Goal: Contribute content: Add original content to the website for others to see

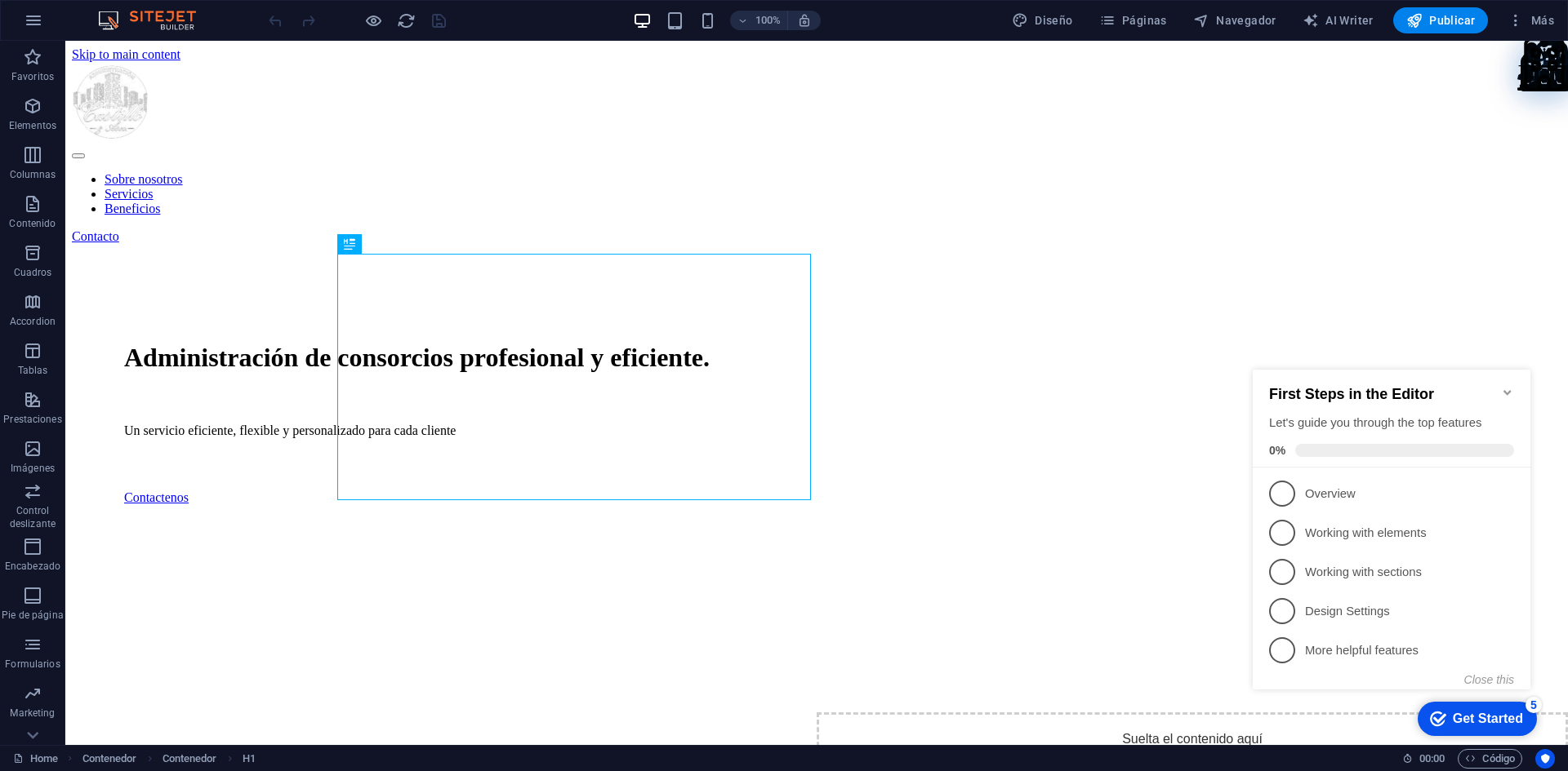
click at [1504, 388] on icon "Minimize checklist" at bounding box center [1507, 393] width 13 height 13
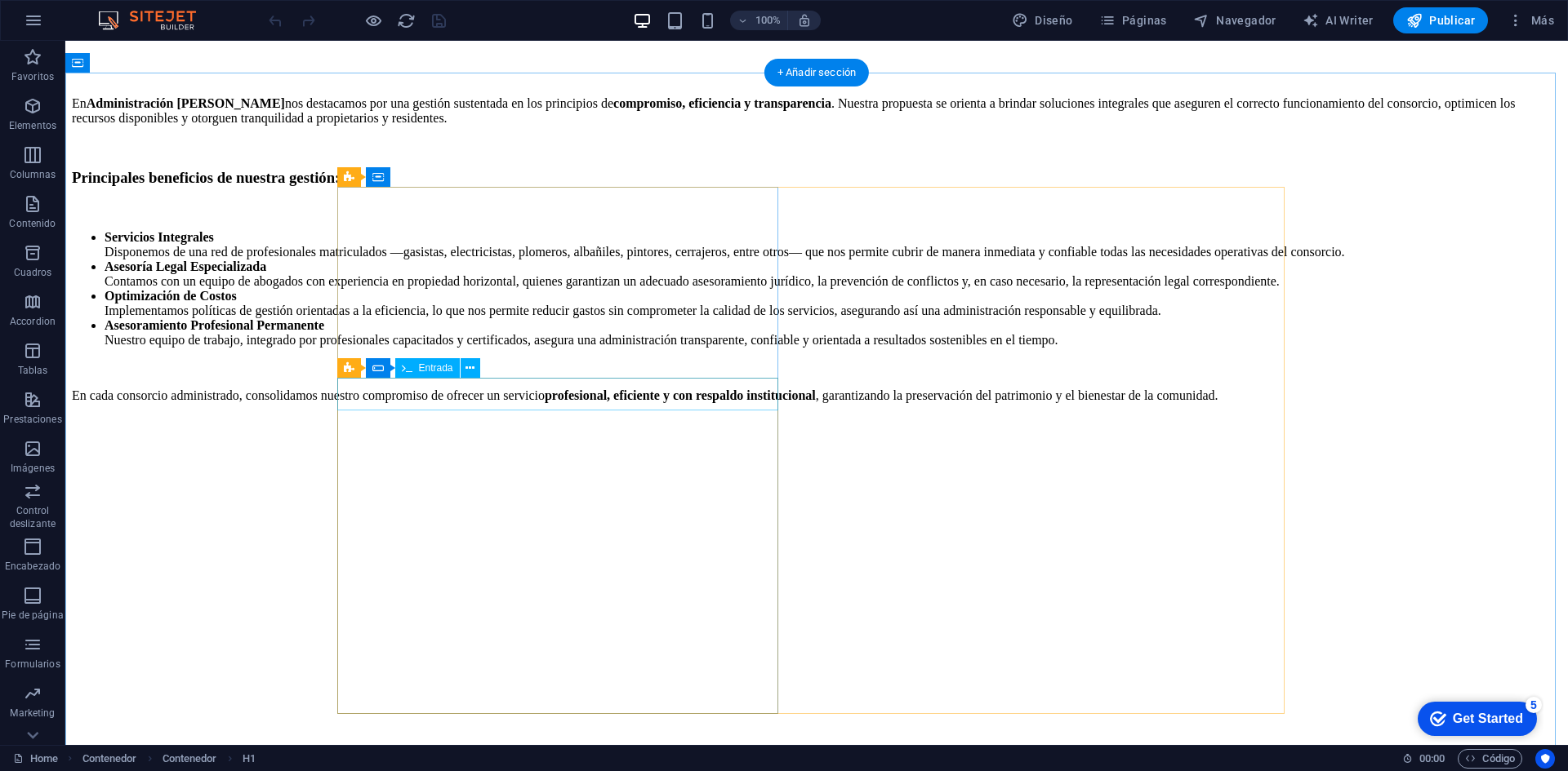
scroll to position [3014, 0]
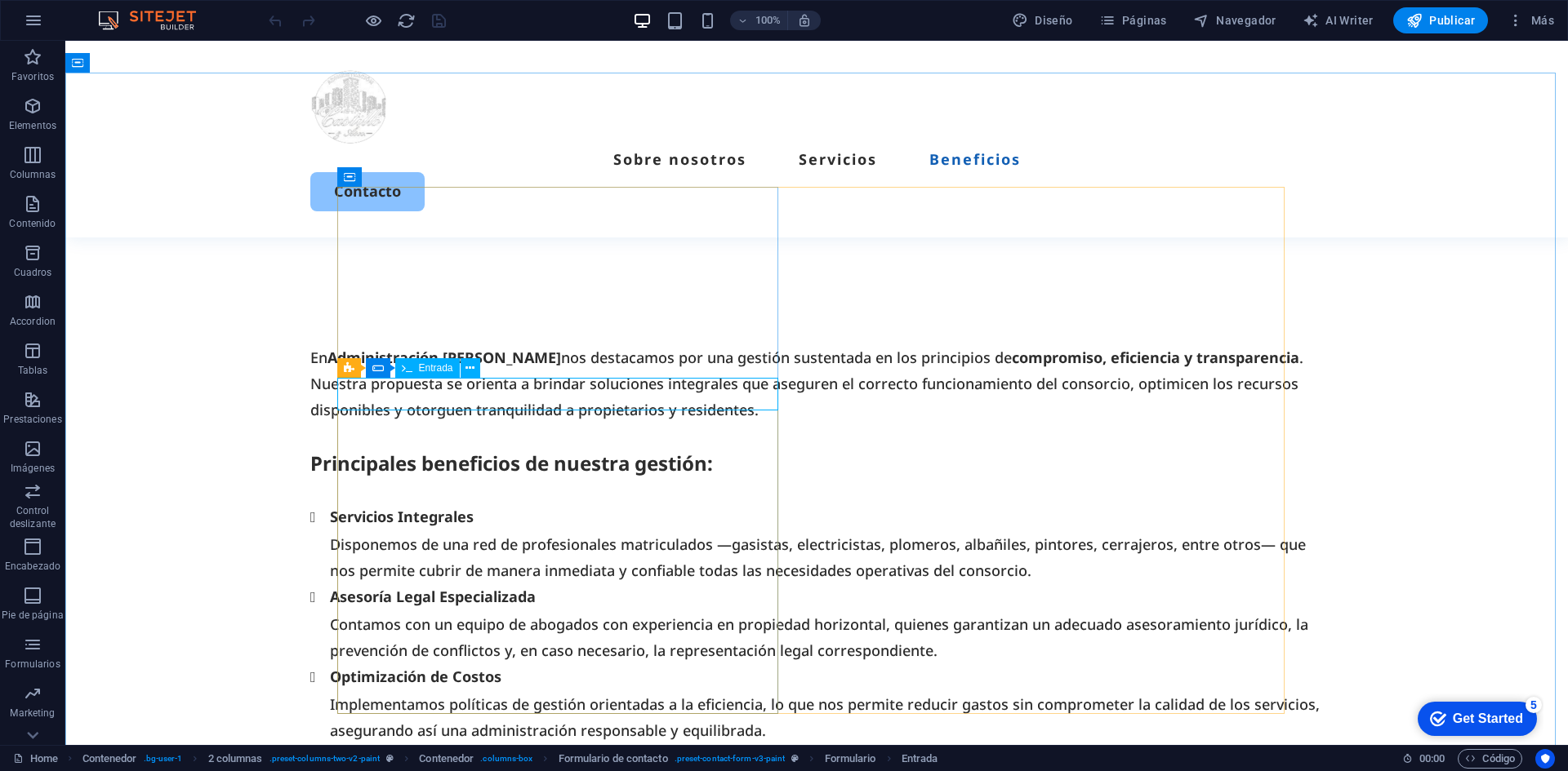
click at [423, 369] on span "Entrada" at bounding box center [436, 368] width 34 height 9
click at [381, 366] on icon at bounding box center [378, 367] width 11 height 20
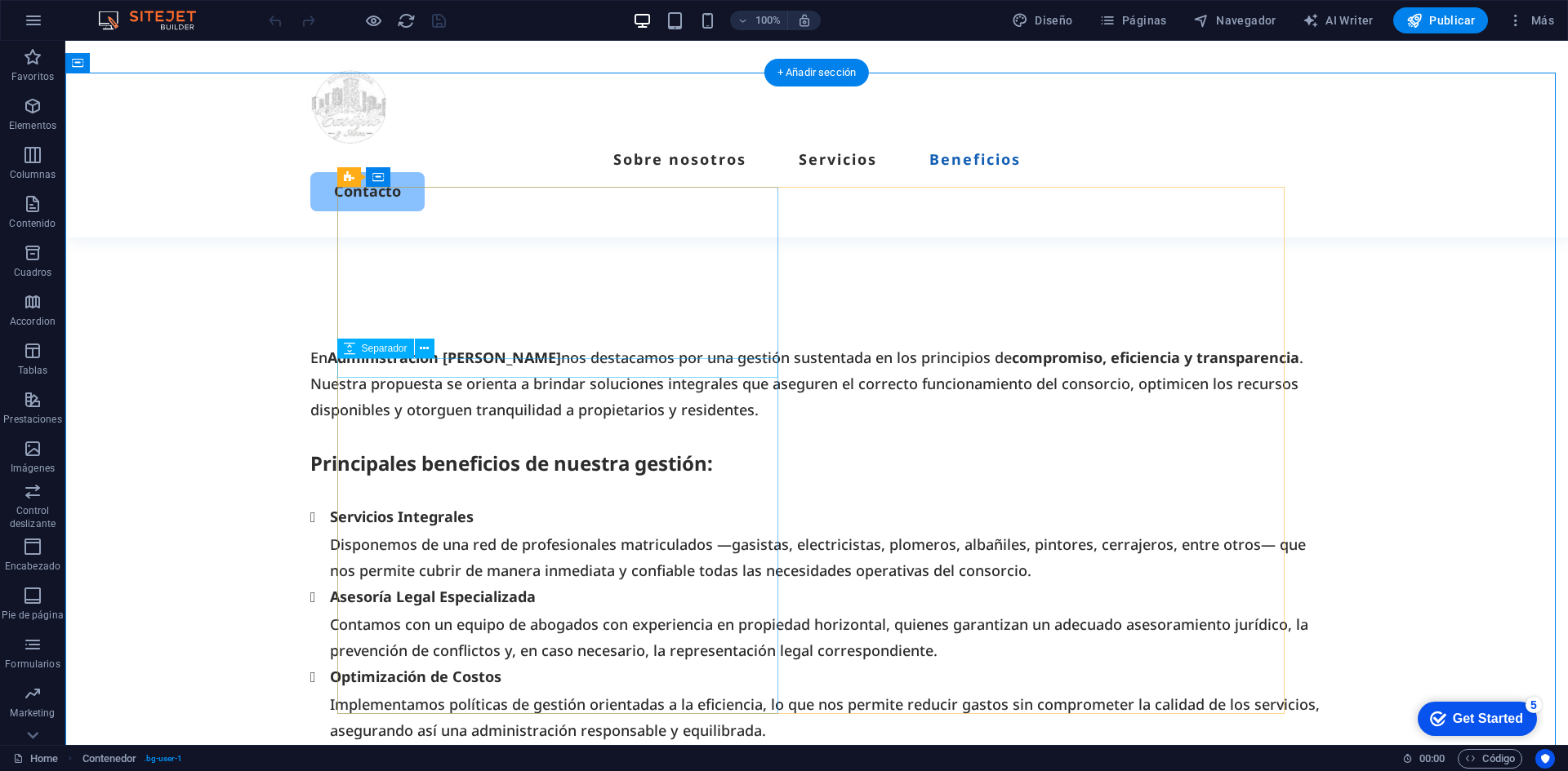
click at [387, 350] on span "Separador" at bounding box center [385, 348] width 46 height 9
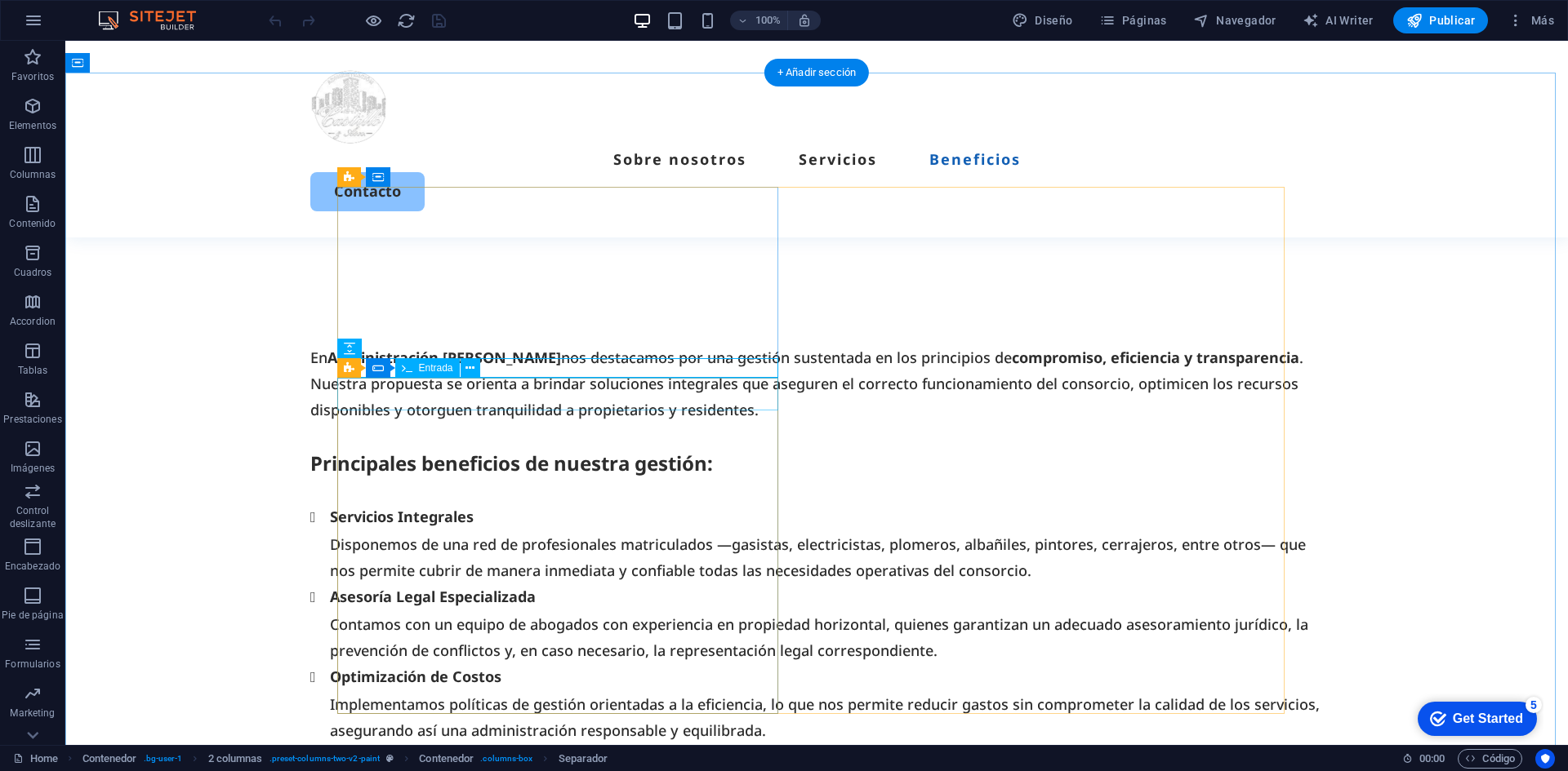
click at [382, 369] on icon at bounding box center [378, 367] width 11 height 20
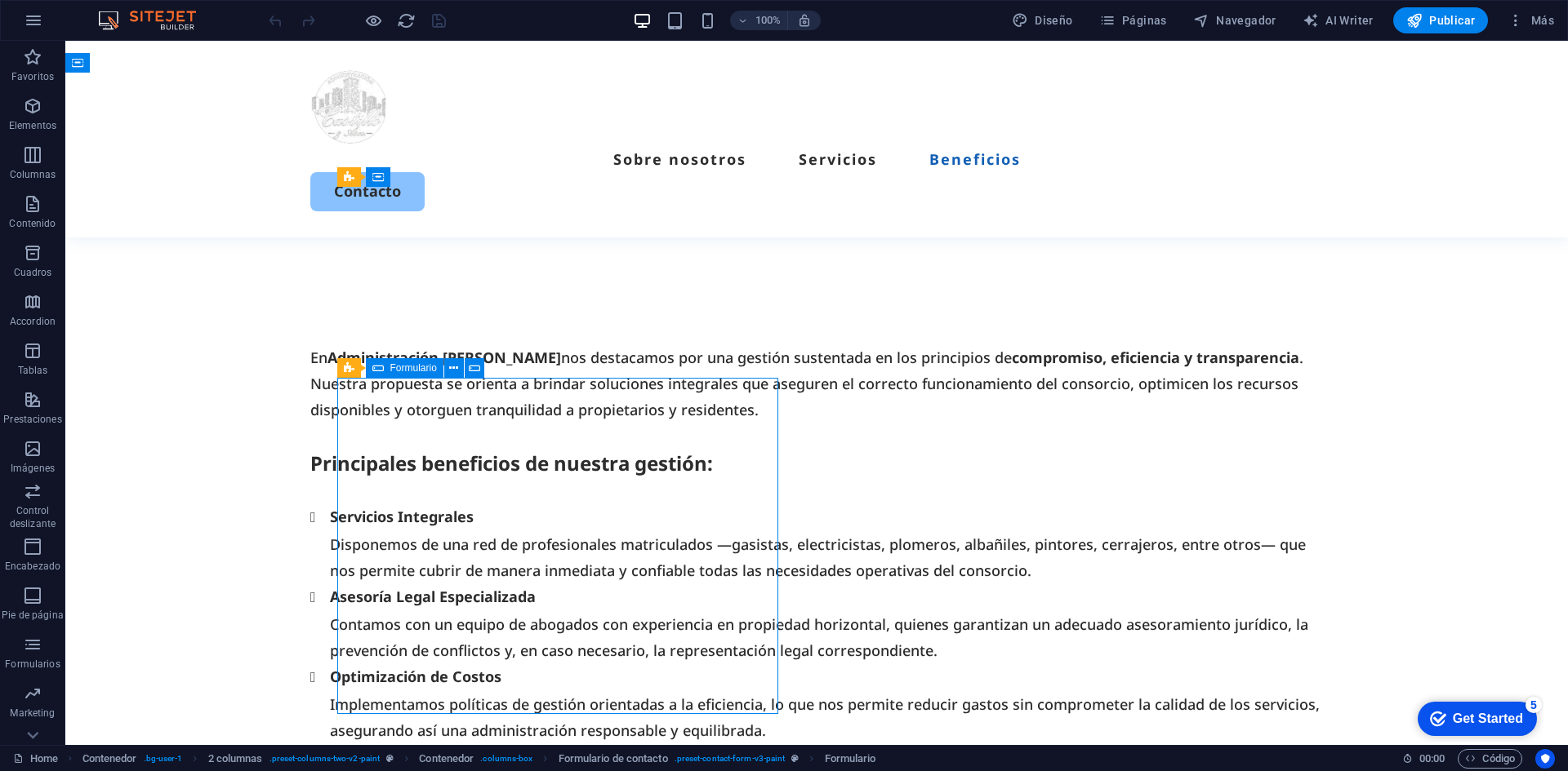
click at [382, 369] on icon at bounding box center [378, 367] width 11 height 20
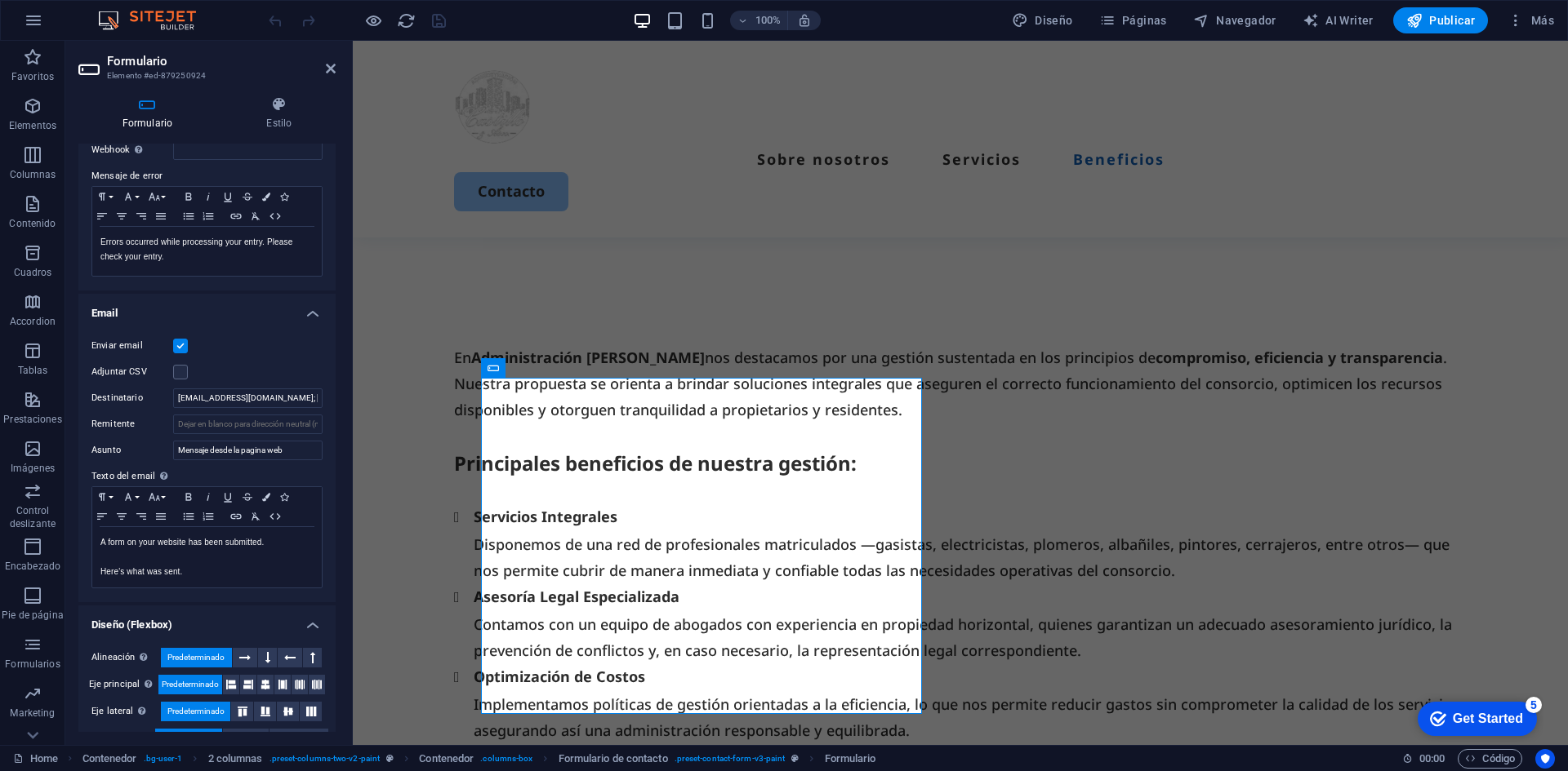
scroll to position [272, 0]
click at [258, 399] on input "[EMAIL_ADDRESS][DOMAIN_NAME]; [EMAIL_ADDRESS][DOMAIN_NAME]" at bounding box center [247, 394] width 149 height 20
click at [176, 397] on input "[EMAIL_ADDRESS][DOMAIN_NAME]; [EMAIL_ADDRESS][DOMAIN_NAME]" at bounding box center [247, 394] width 149 height 20
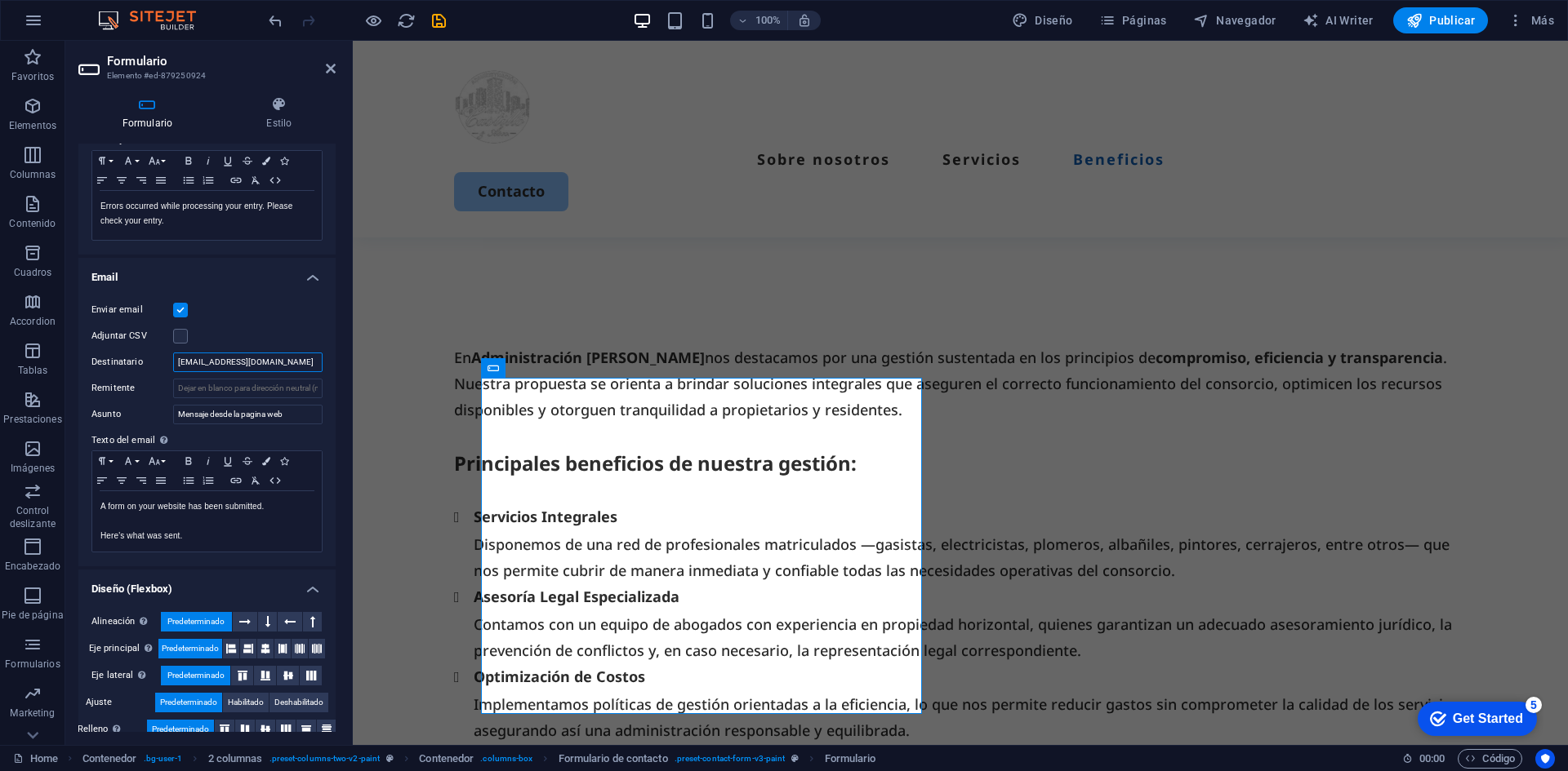
scroll to position [325, 0]
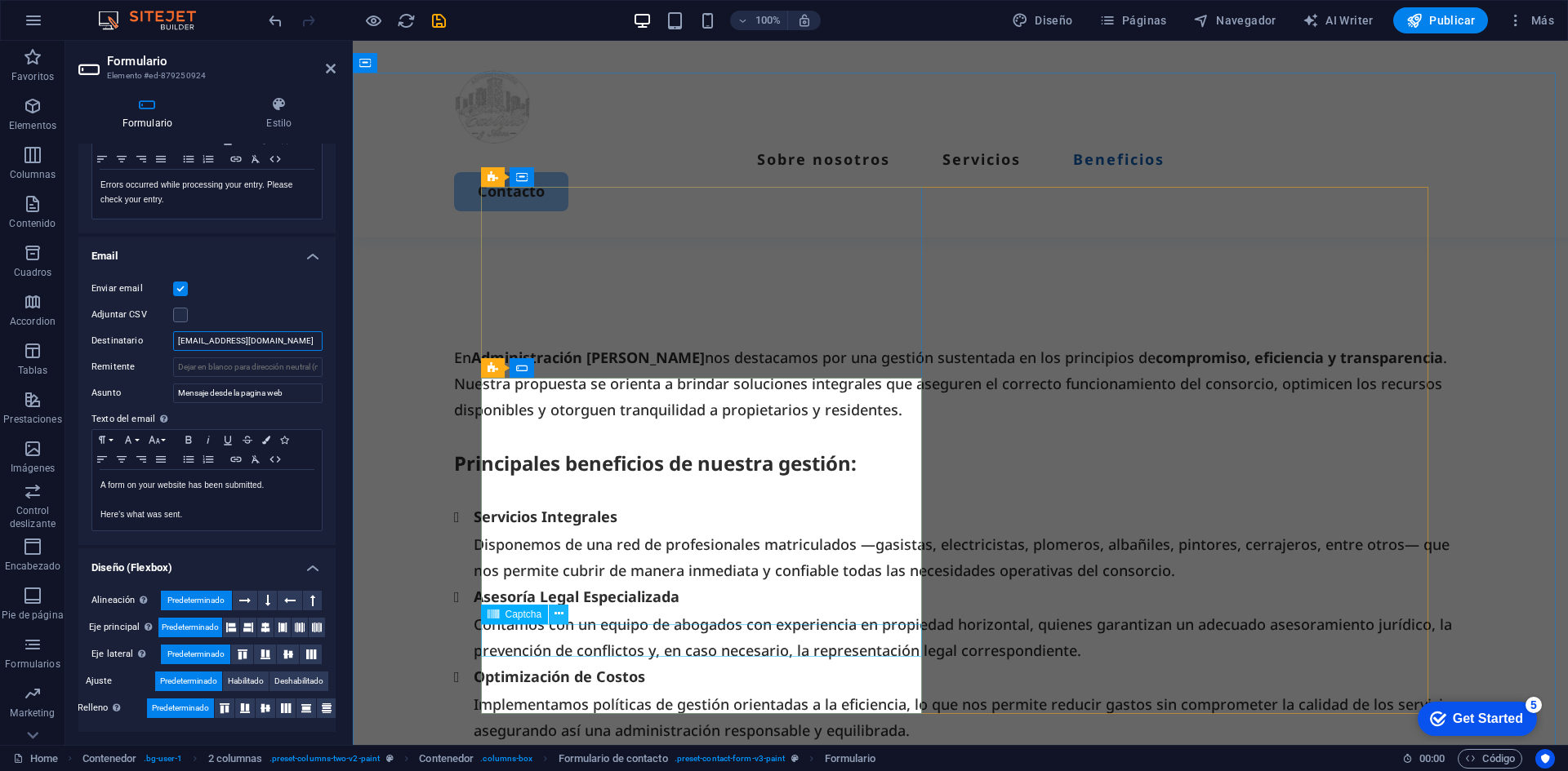
type input "[EMAIL_ADDRESS][DOMAIN_NAME]"
click at [557, 613] on icon at bounding box center [558, 614] width 9 height 17
click at [557, 617] on icon at bounding box center [558, 614] width 9 height 17
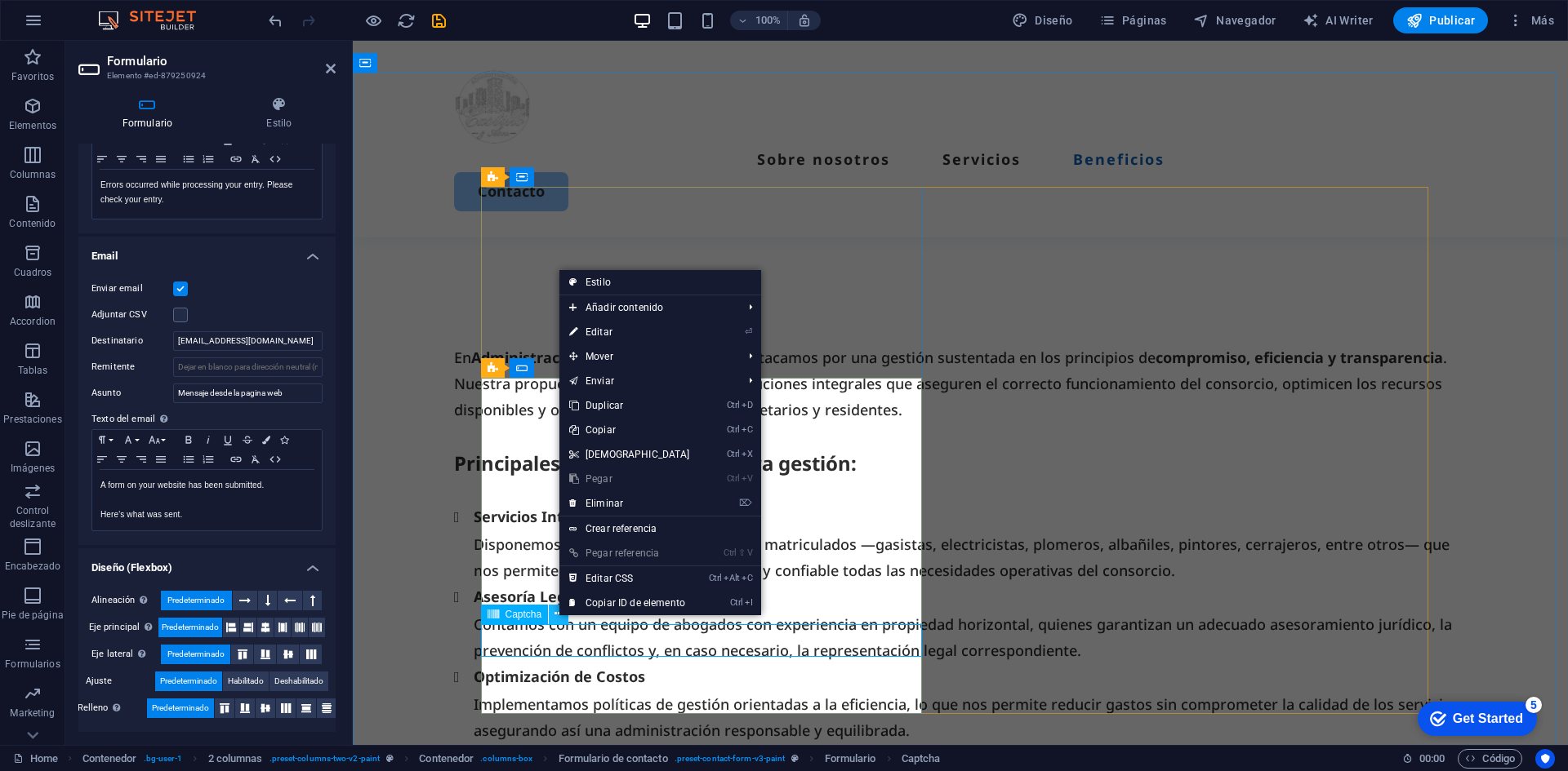
click at [557, 617] on icon at bounding box center [558, 614] width 9 height 17
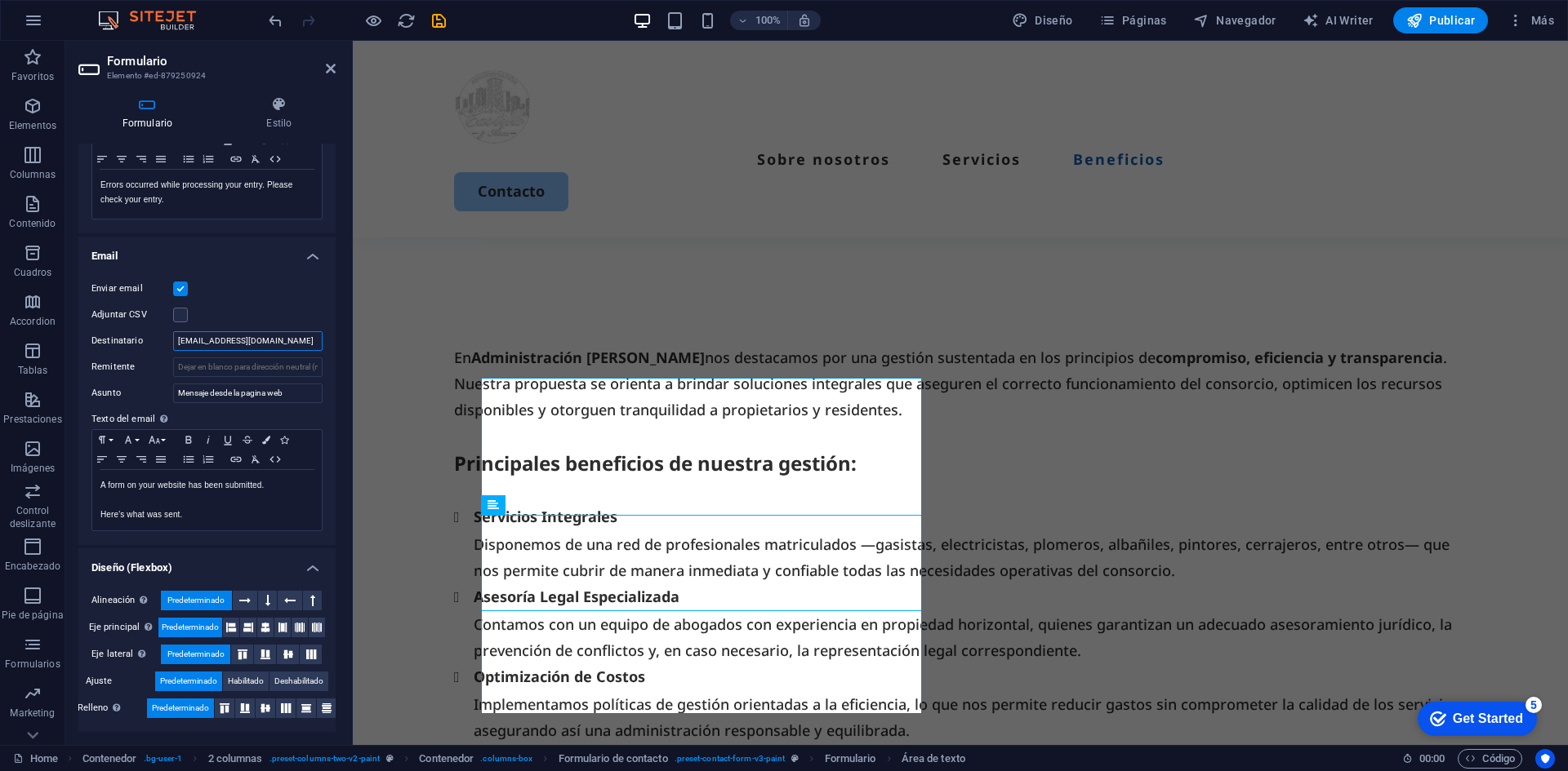
click at [308, 342] on input "[EMAIL_ADDRESS][DOMAIN_NAME]" at bounding box center [247, 341] width 149 height 20
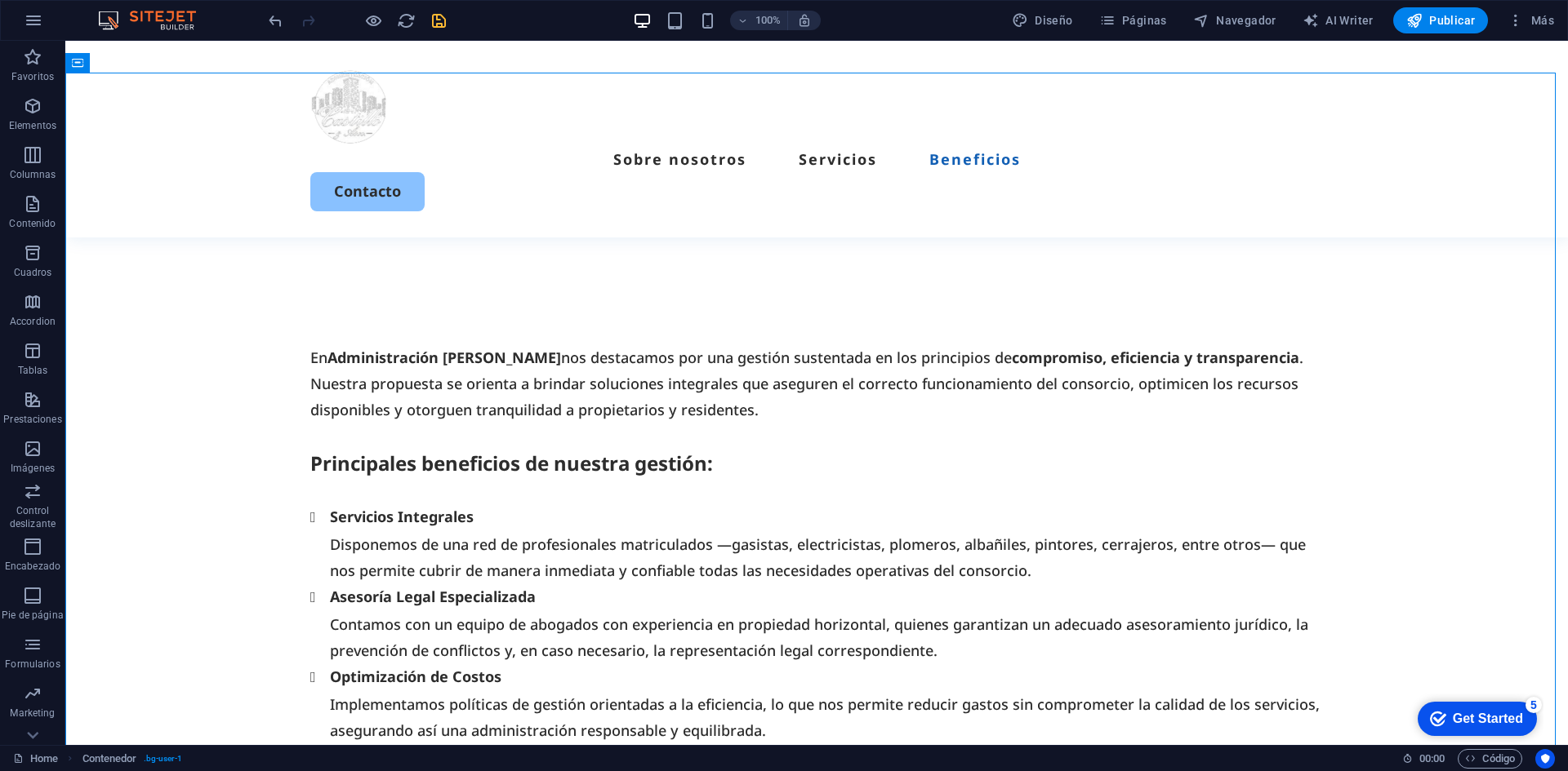
click at [444, 22] on icon "save" at bounding box center [439, 21] width 19 height 19
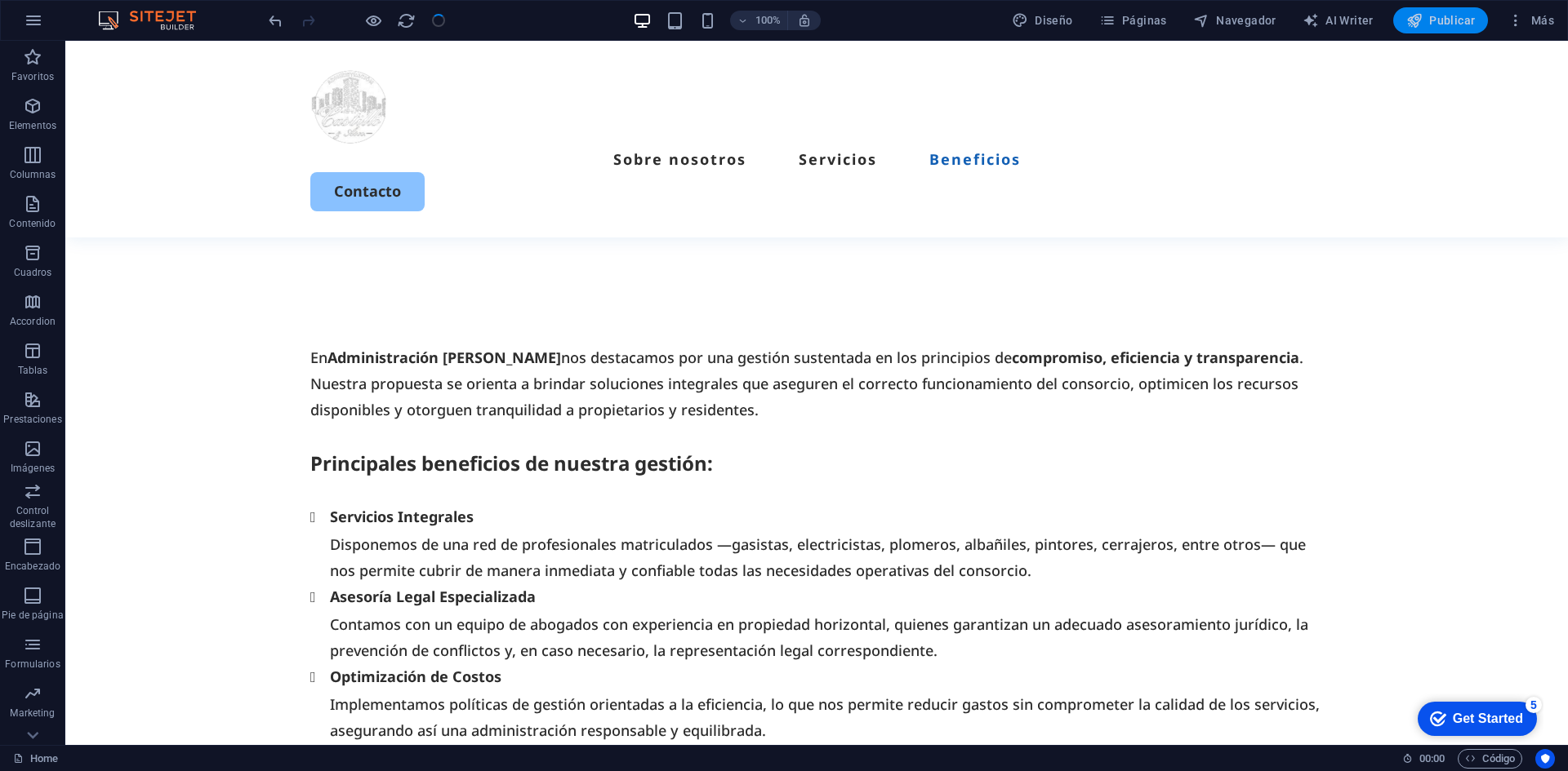
click at [1435, 24] on span "Publicar" at bounding box center [1440, 20] width 69 height 16
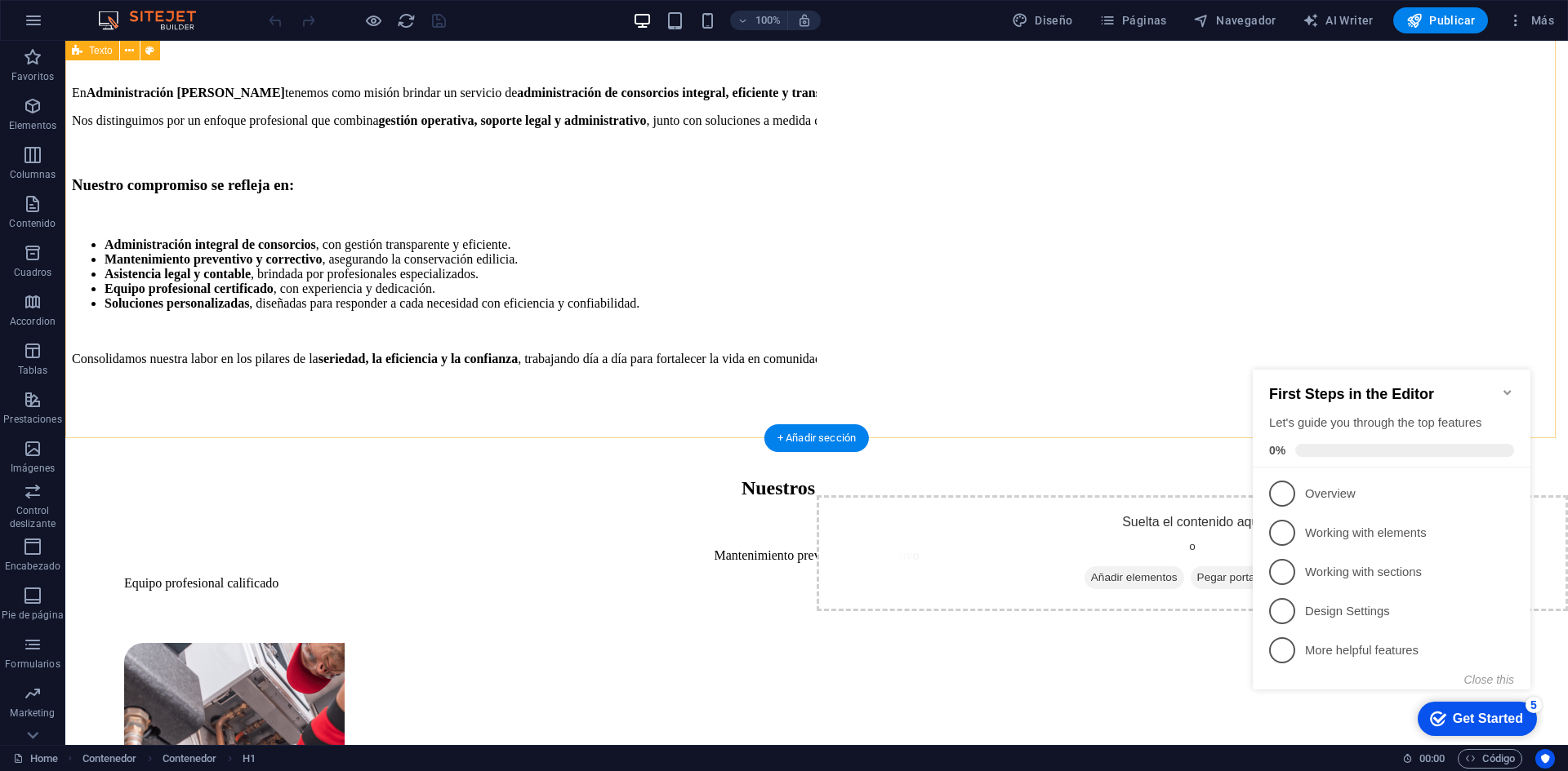
scroll to position [924, 0]
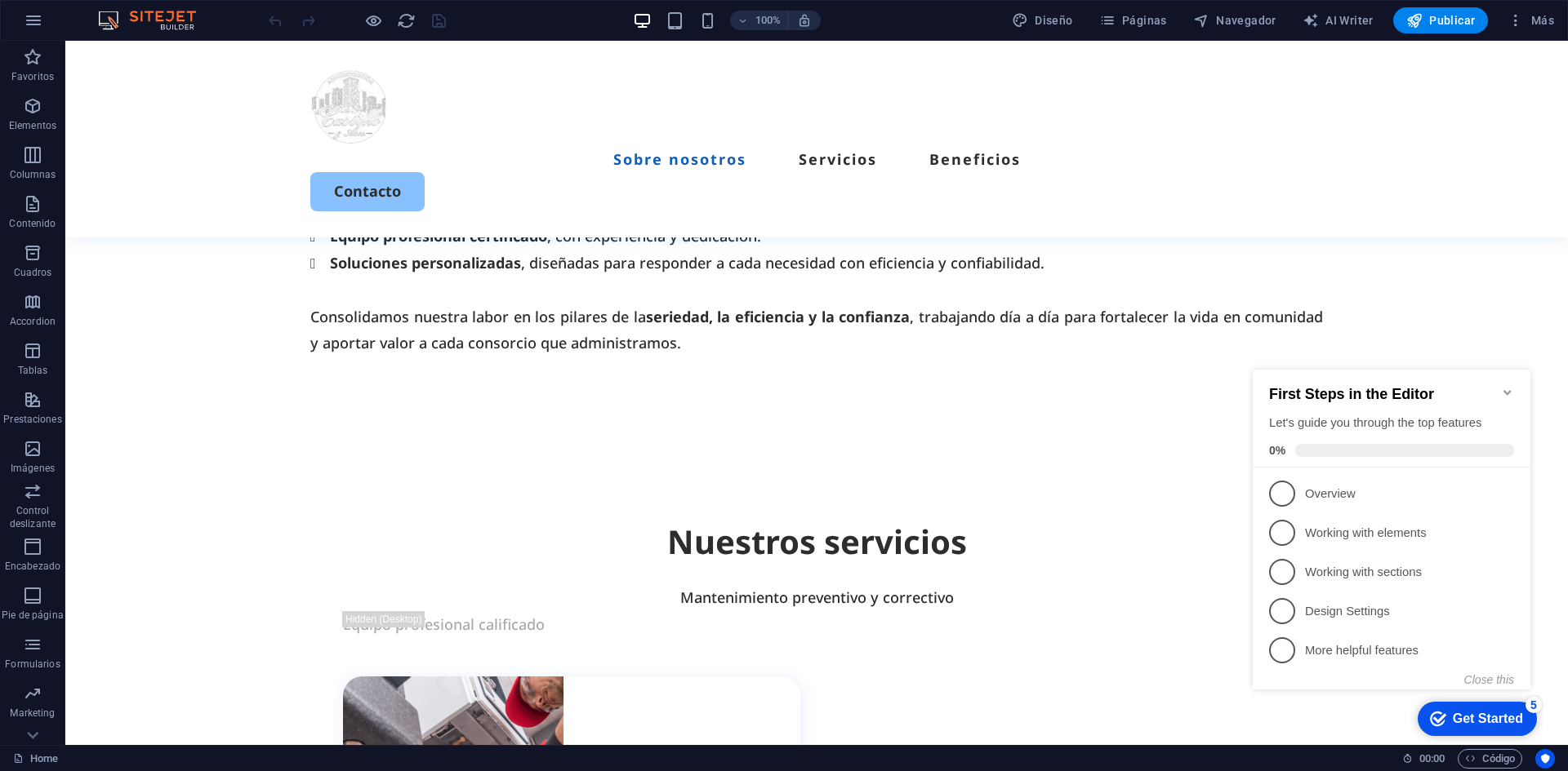
click at [1504, 386] on icon "Minimize checklist" at bounding box center [1507, 393] width 13 height 13
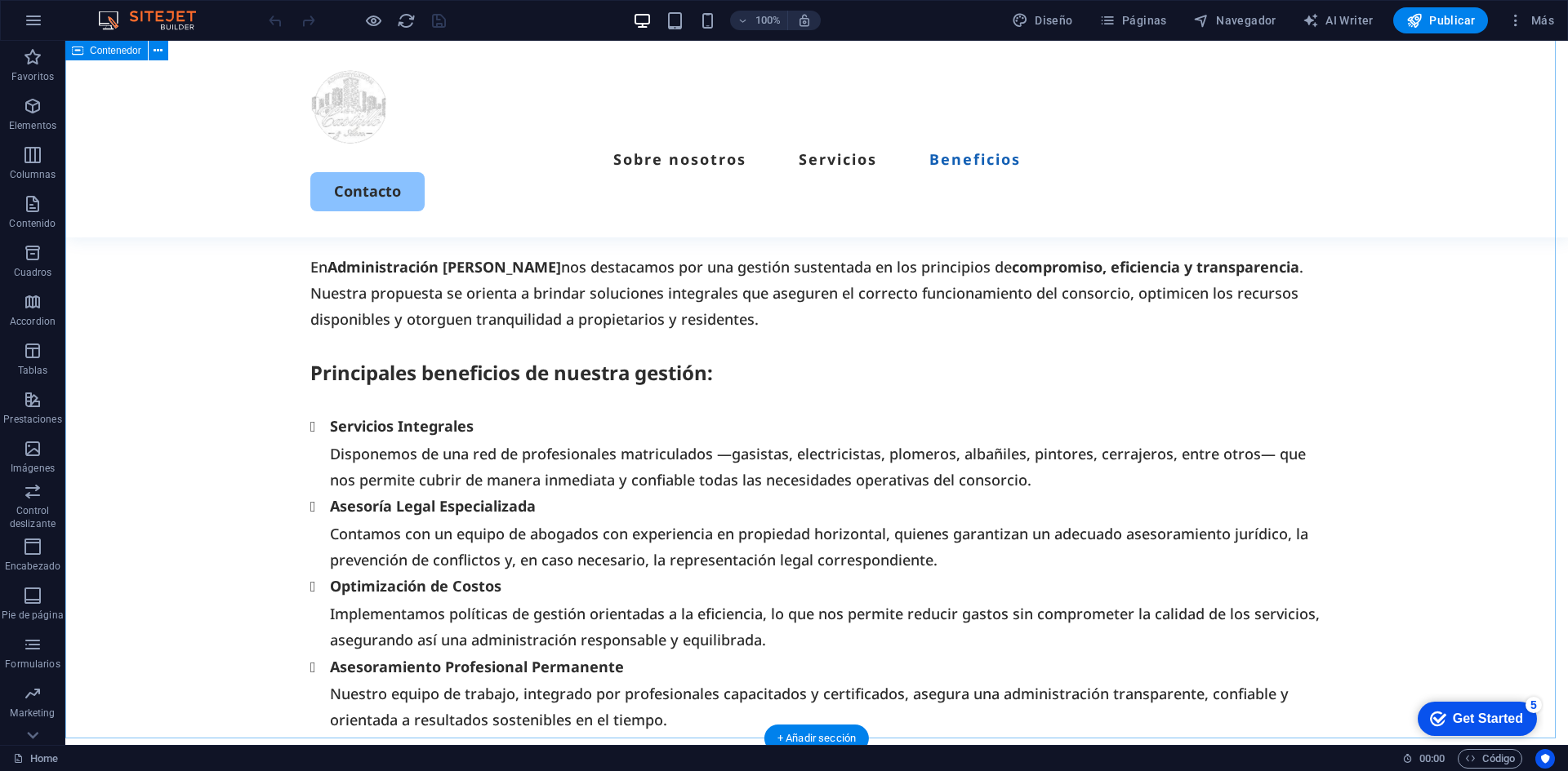
scroll to position [3104, 0]
click at [422, 280] on span "Entrada" at bounding box center [436, 278] width 34 height 9
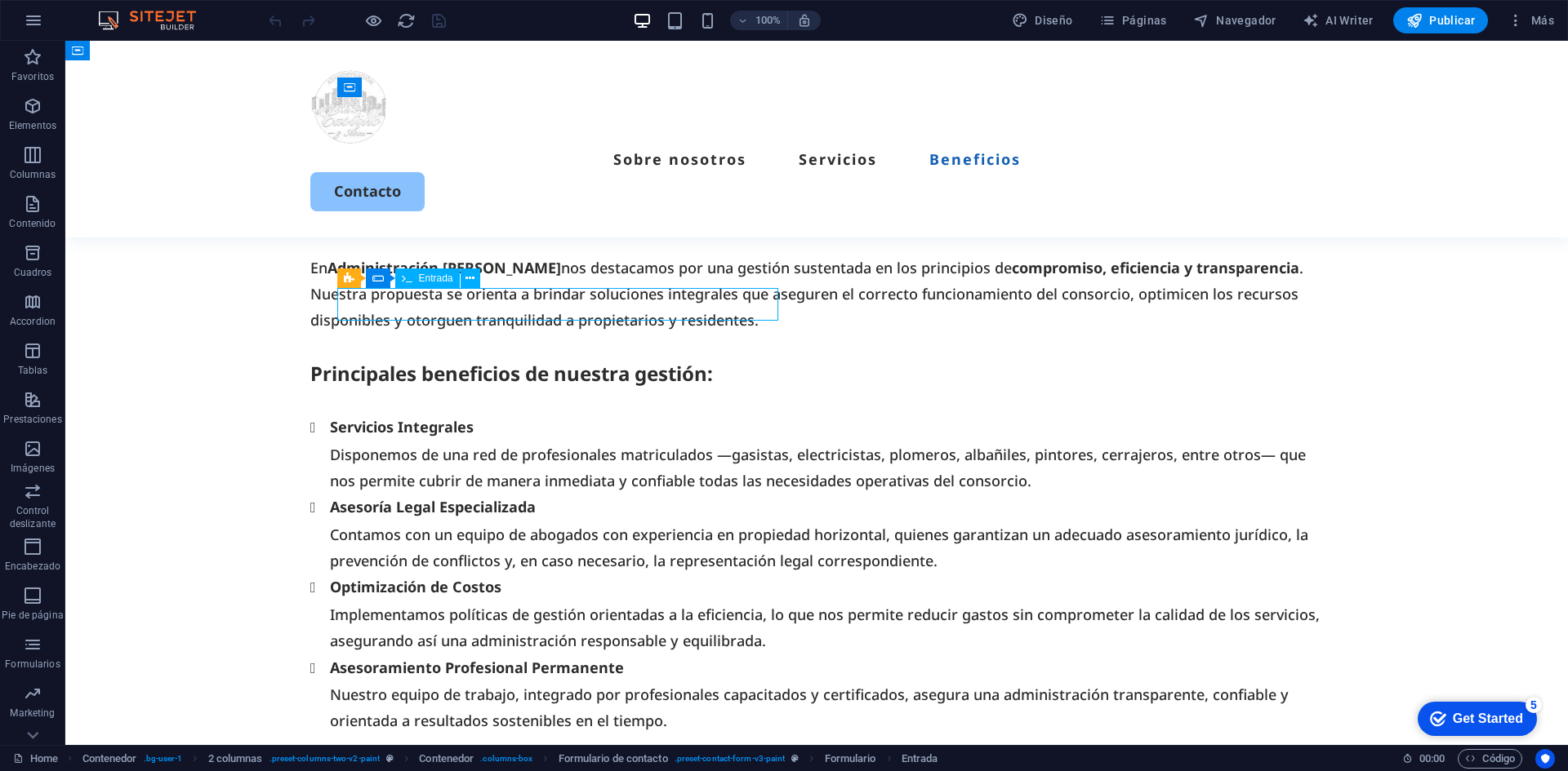
click at [422, 280] on span "Entrada" at bounding box center [436, 278] width 34 height 9
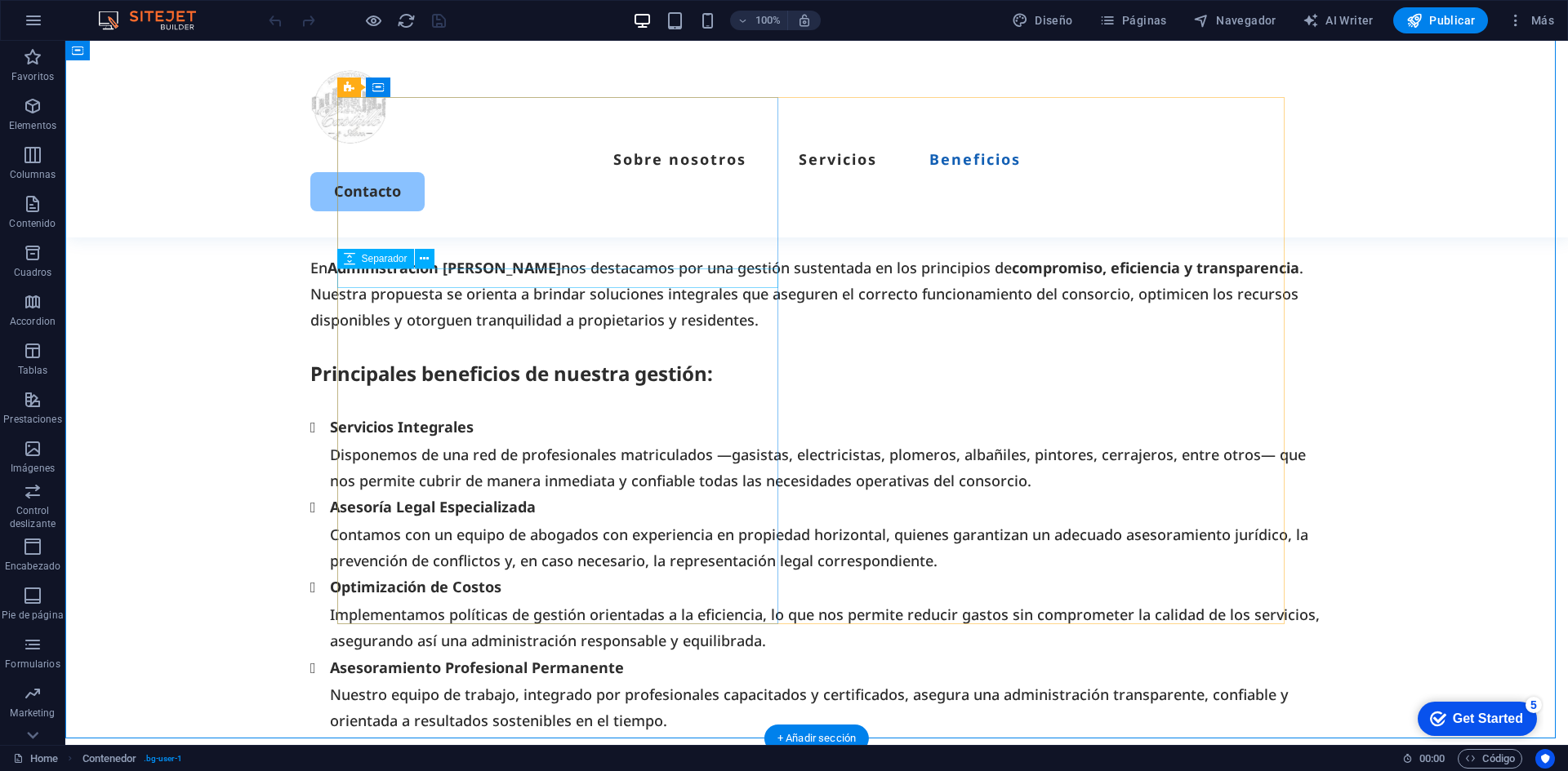
click at [381, 258] on span "Separador" at bounding box center [385, 258] width 46 height 9
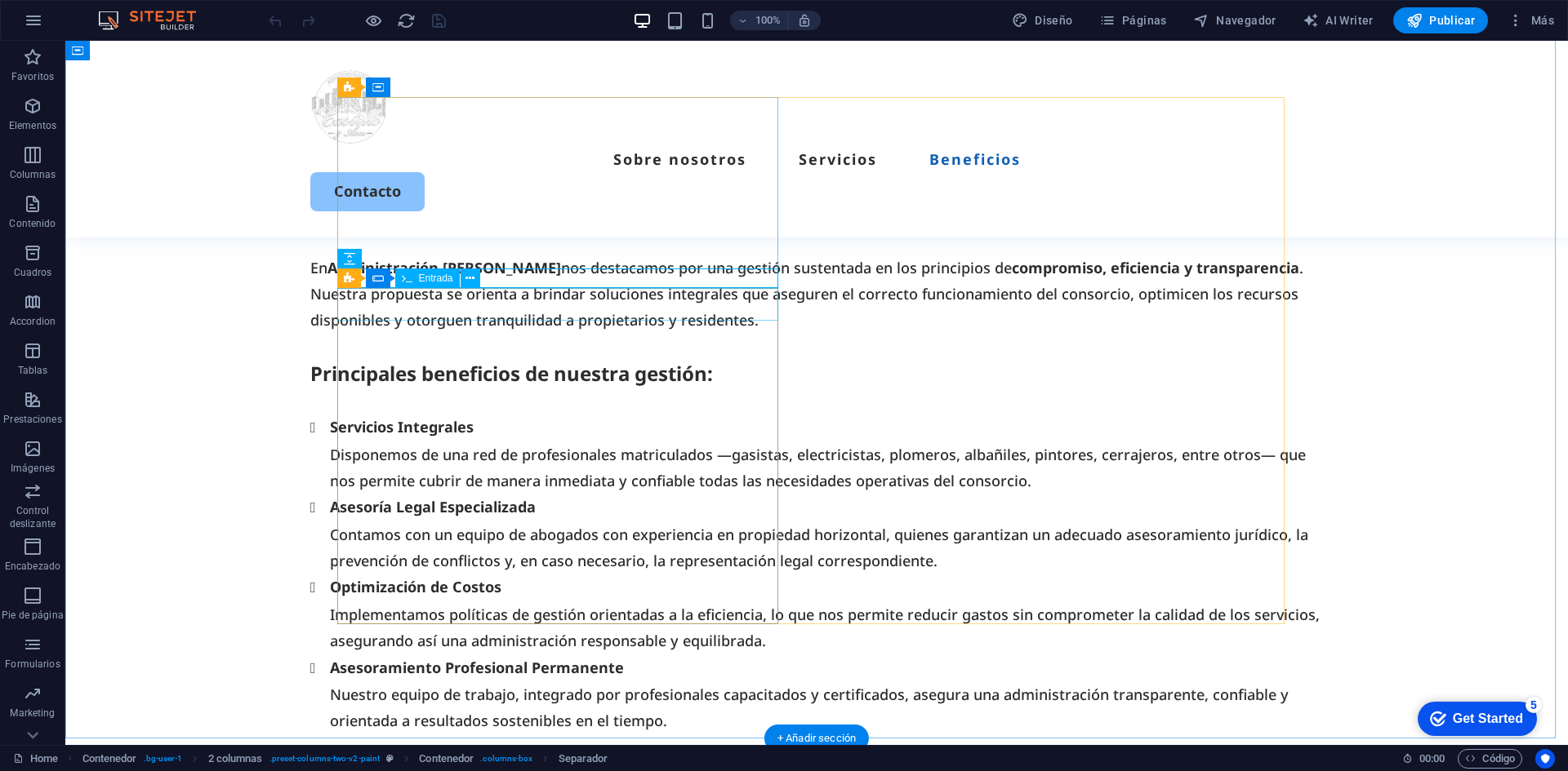
click at [375, 275] on icon at bounding box center [378, 278] width 11 height 20
drag, startPoint x: 440, startPoint y: 316, endPoint x: 87, endPoint y: 275, distance: 355.4
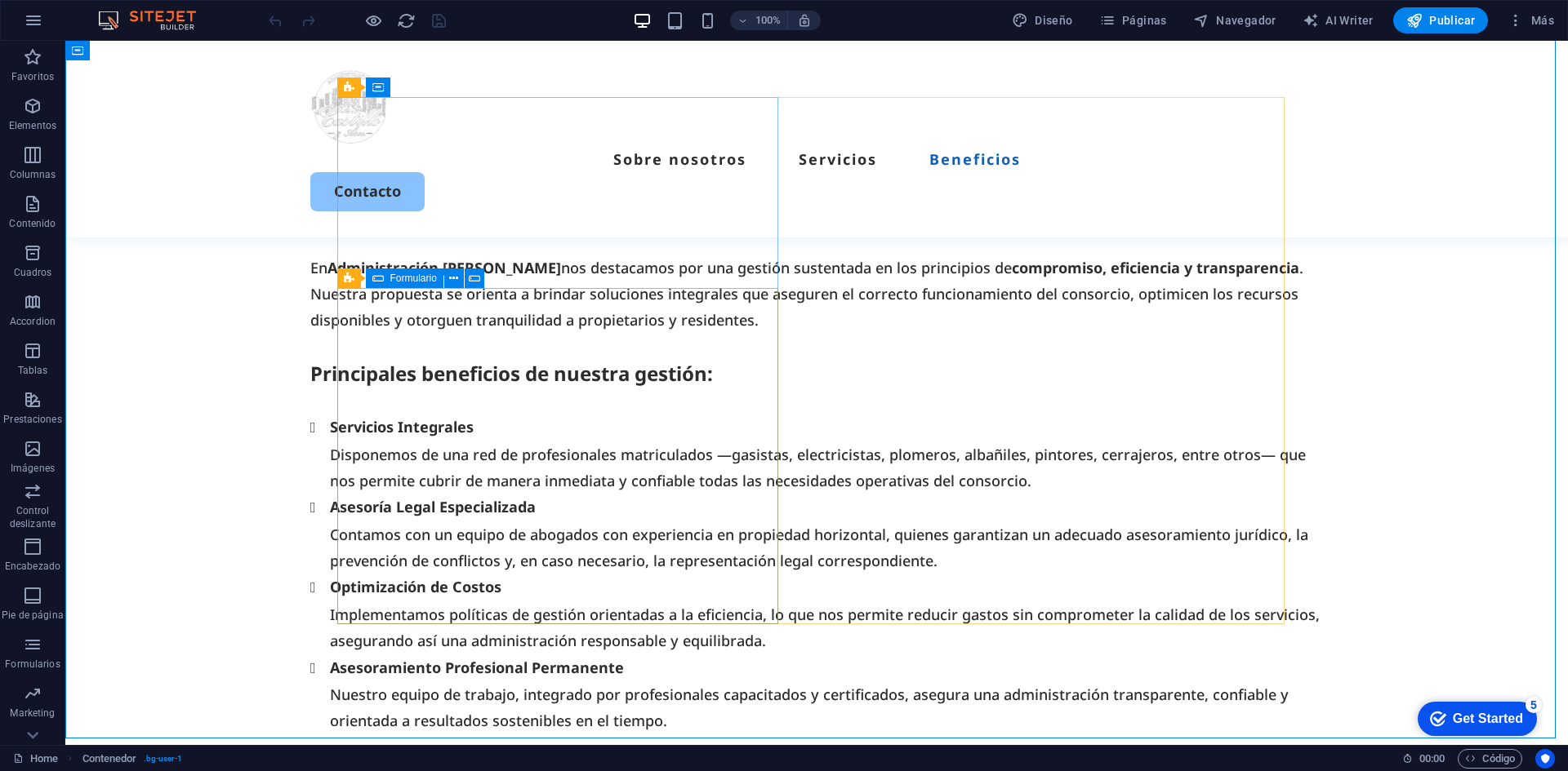
click at [372, 282] on icon at bounding box center [378, 278] width 11 height 20
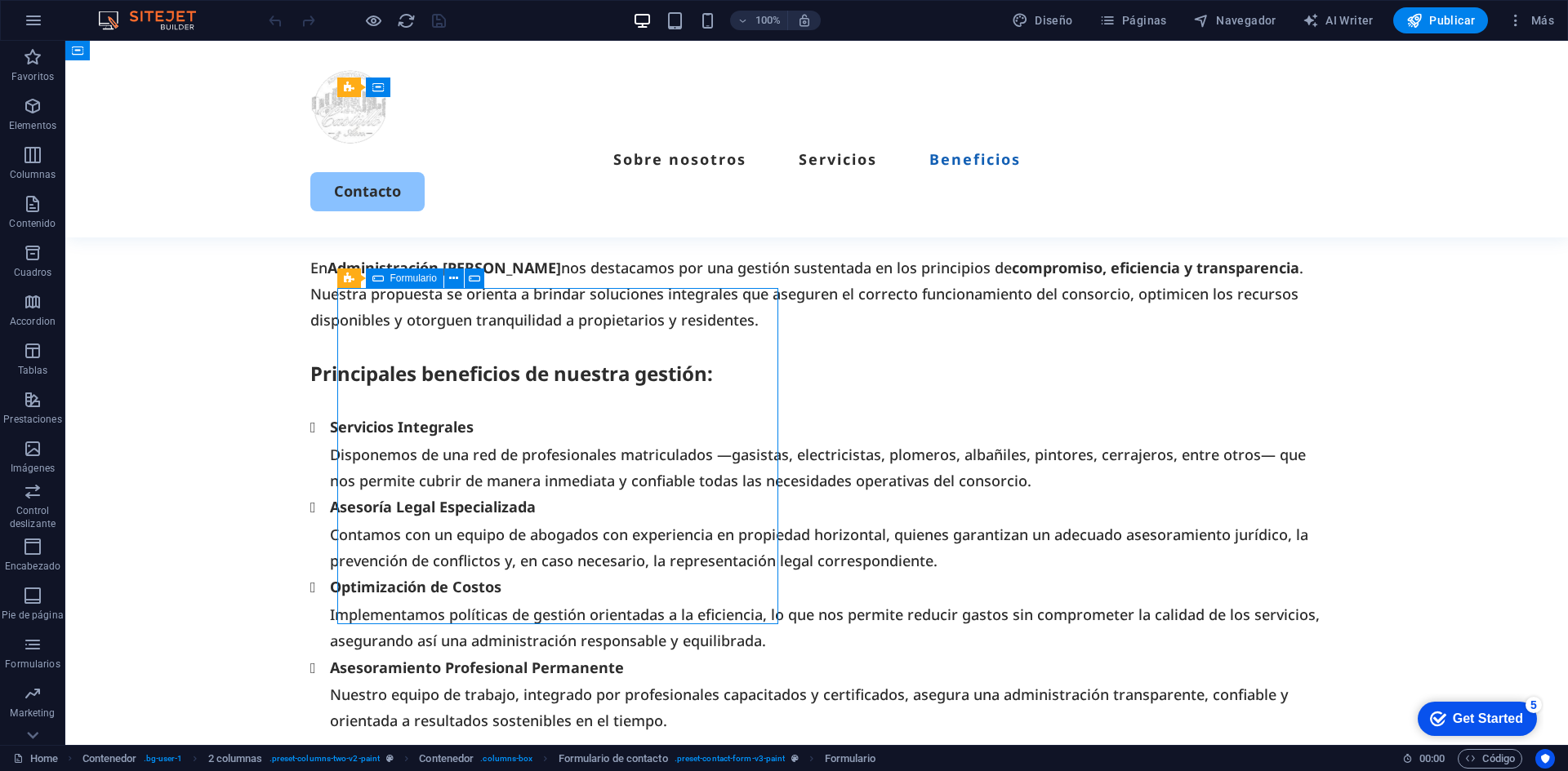
click at [372, 282] on icon at bounding box center [378, 278] width 11 height 20
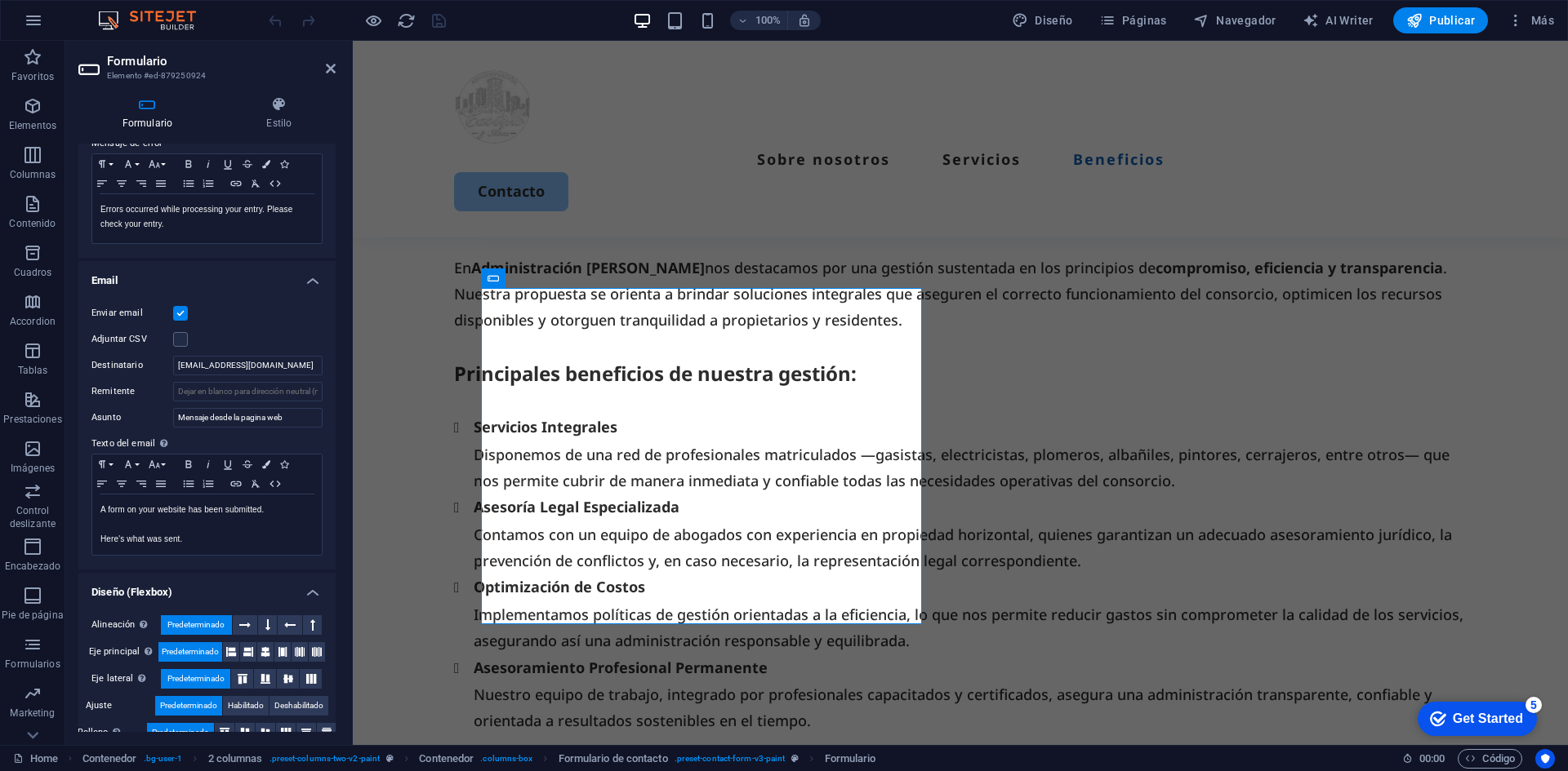
scroll to position [306, 0]
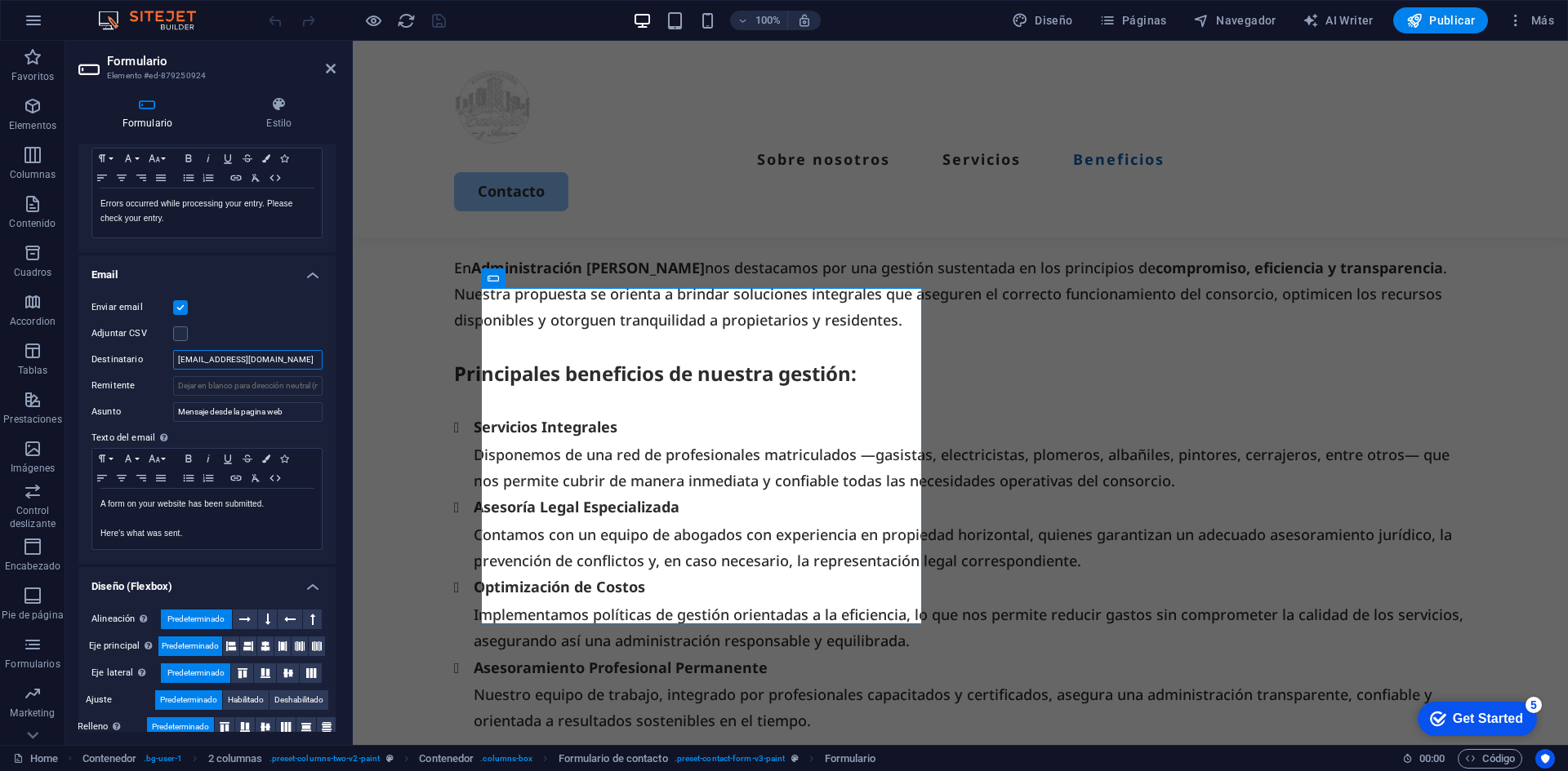
click at [218, 352] on input "[EMAIL_ADDRESS][DOMAIN_NAME]" at bounding box center [247, 360] width 149 height 20
click at [305, 358] on input "[EMAIL_ADDRESS][DOMAIN_NAME]" at bounding box center [247, 360] width 149 height 20
click at [727, 142] on div "Sobre nosotros Servicios Beneficios Contacto" at bounding box center [959, 139] width 1215 height 197
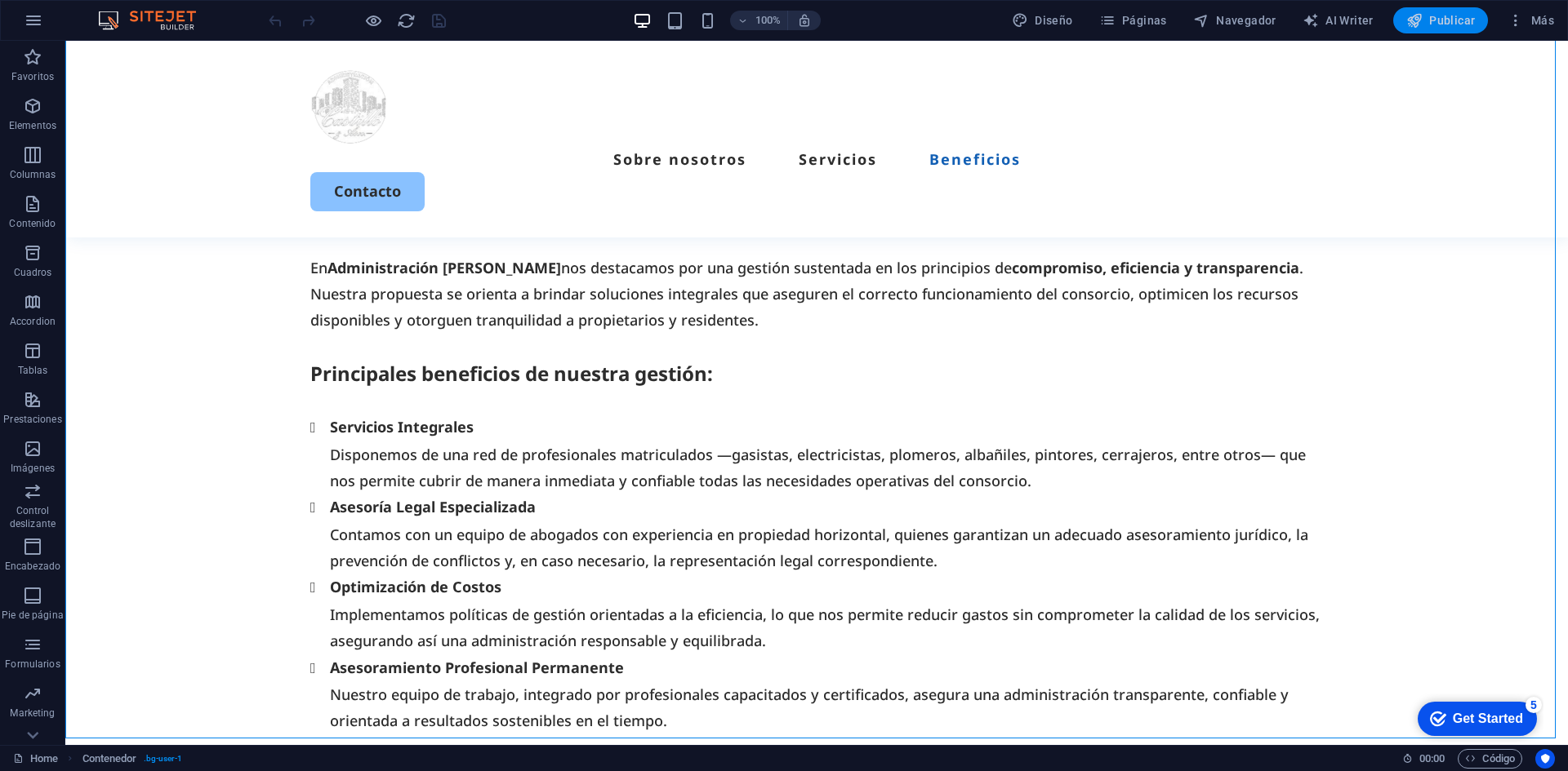
click at [1440, 28] on span "Publicar" at bounding box center [1440, 20] width 69 height 16
